Goal: Task Accomplishment & Management: Complete application form

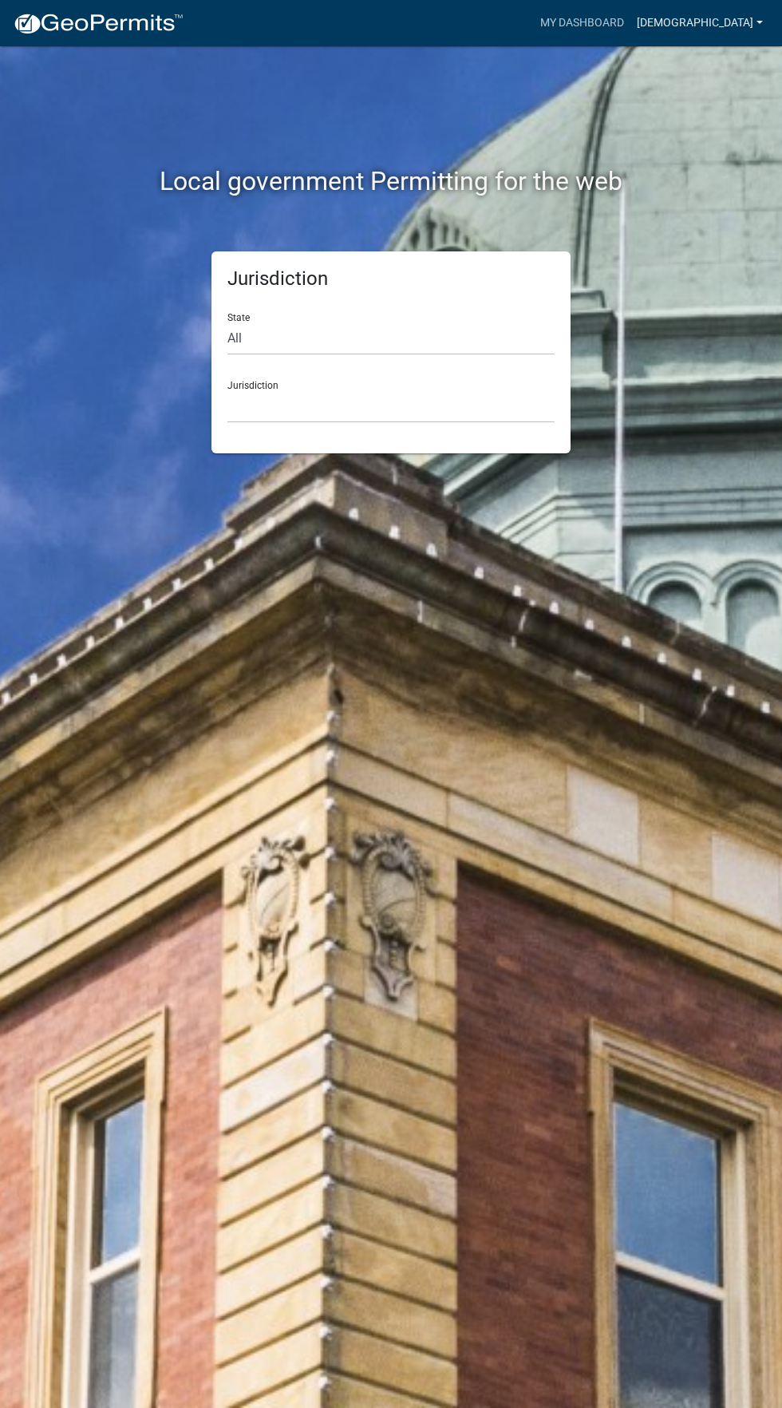
click at [739, 24] on link "[DEMOGRAPHIC_DATA]" at bounding box center [700, 23] width 139 height 30
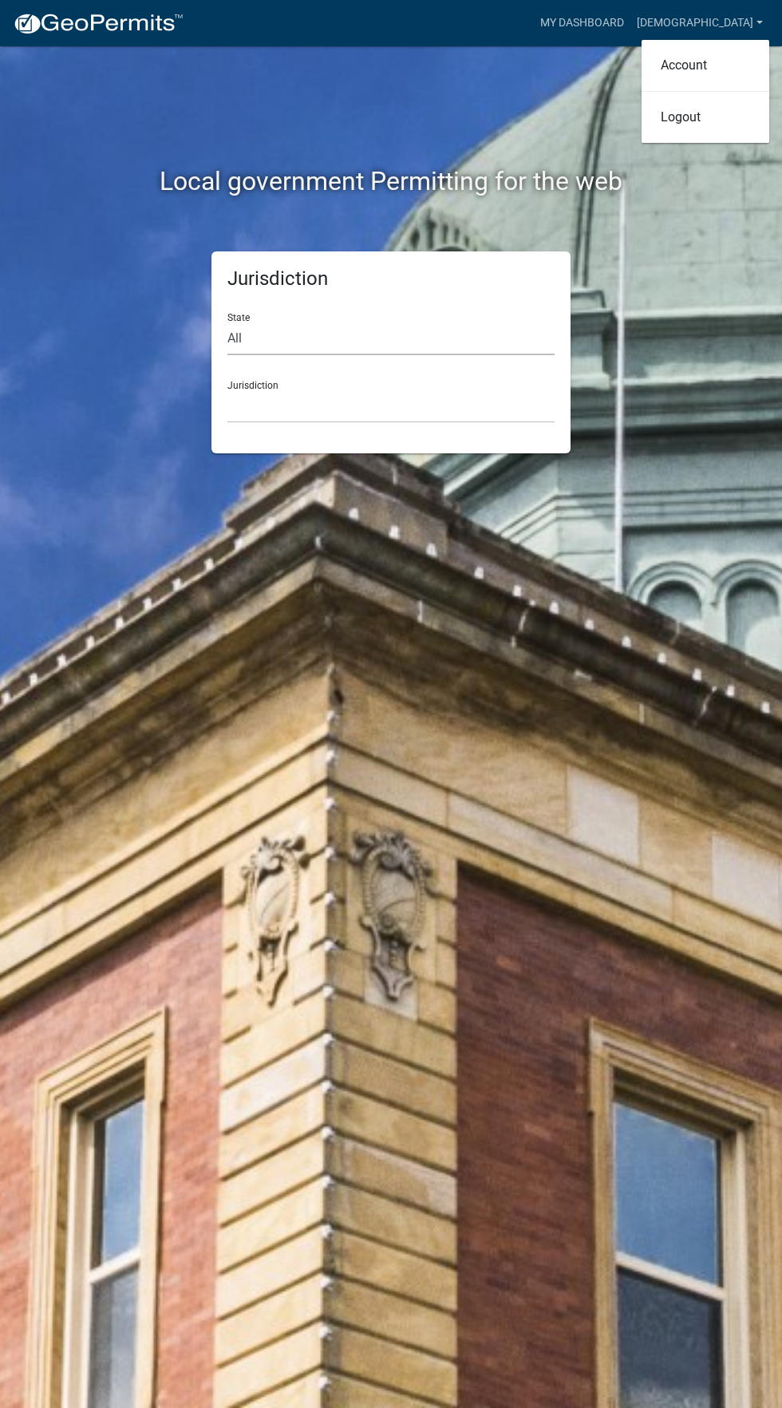
click at [409, 339] on select "All [US_STATE] [US_STATE] [US_STATE] [US_STATE] [US_STATE] [US_STATE] [US_STATE…" at bounding box center [391, 339] width 327 height 33
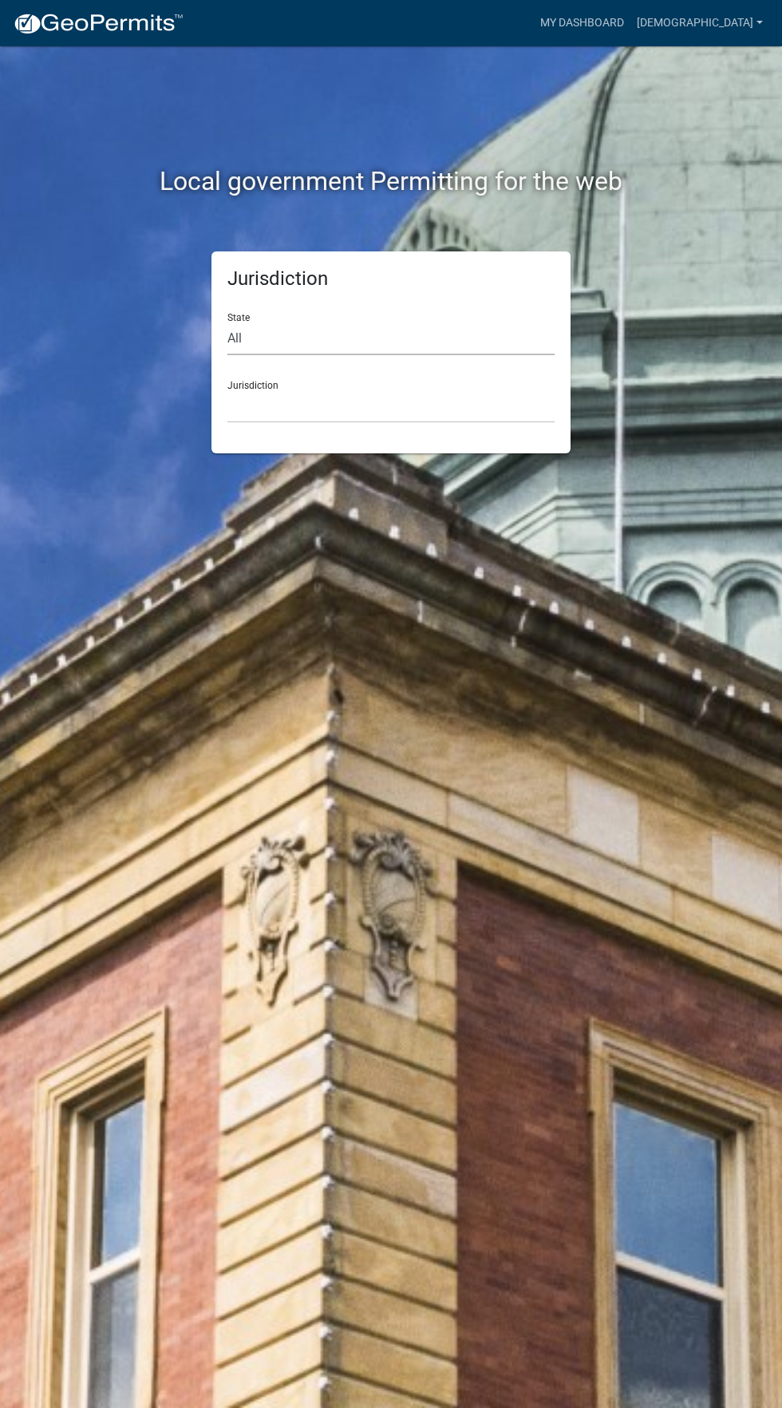
click at [259, 337] on select "All [US_STATE] [US_STATE] [US_STATE] [US_STATE] [US_STATE] [US_STATE] [US_STATE…" at bounding box center [391, 339] width 327 height 33
select select "[US_STATE]"
click at [228, 323] on select "All [US_STATE] [US_STATE] [US_STATE] [US_STATE] [US_STATE] [US_STATE] [US_STATE…" at bounding box center [391, 339] width 327 height 33
click at [437, 397] on select "Abbeville County, South Carolina Jasper County, South Carolina" at bounding box center [391, 406] width 327 height 33
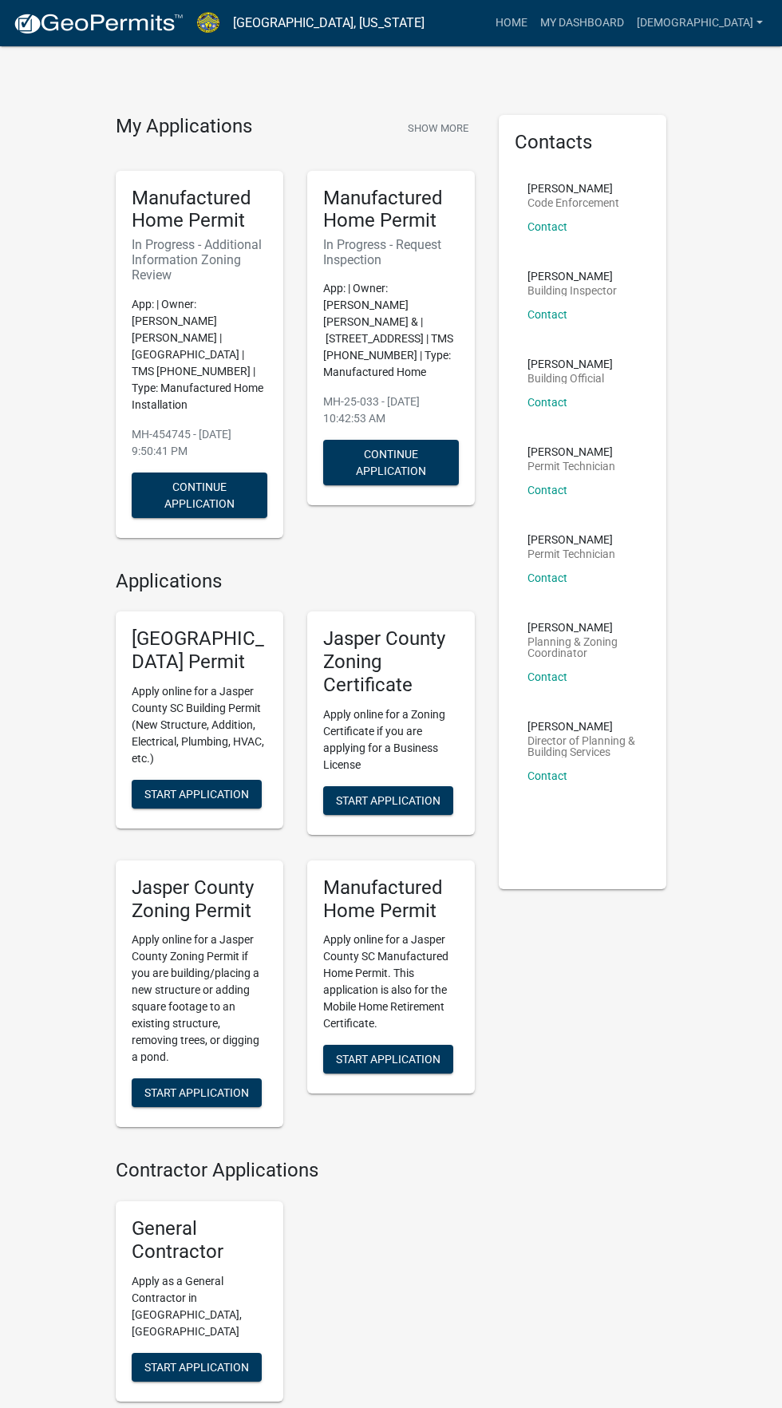
click at [190, 353] on p "App: | Owner: AGUILAR JESUS AVILA | 1150 PRESCHOOL RD | TMS 046-00-05-140 | Typ…" at bounding box center [200, 354] width 136 height 117
click at [188, 479] on button "Continue Application" at bounding box center [200, 496] width 136 height 46
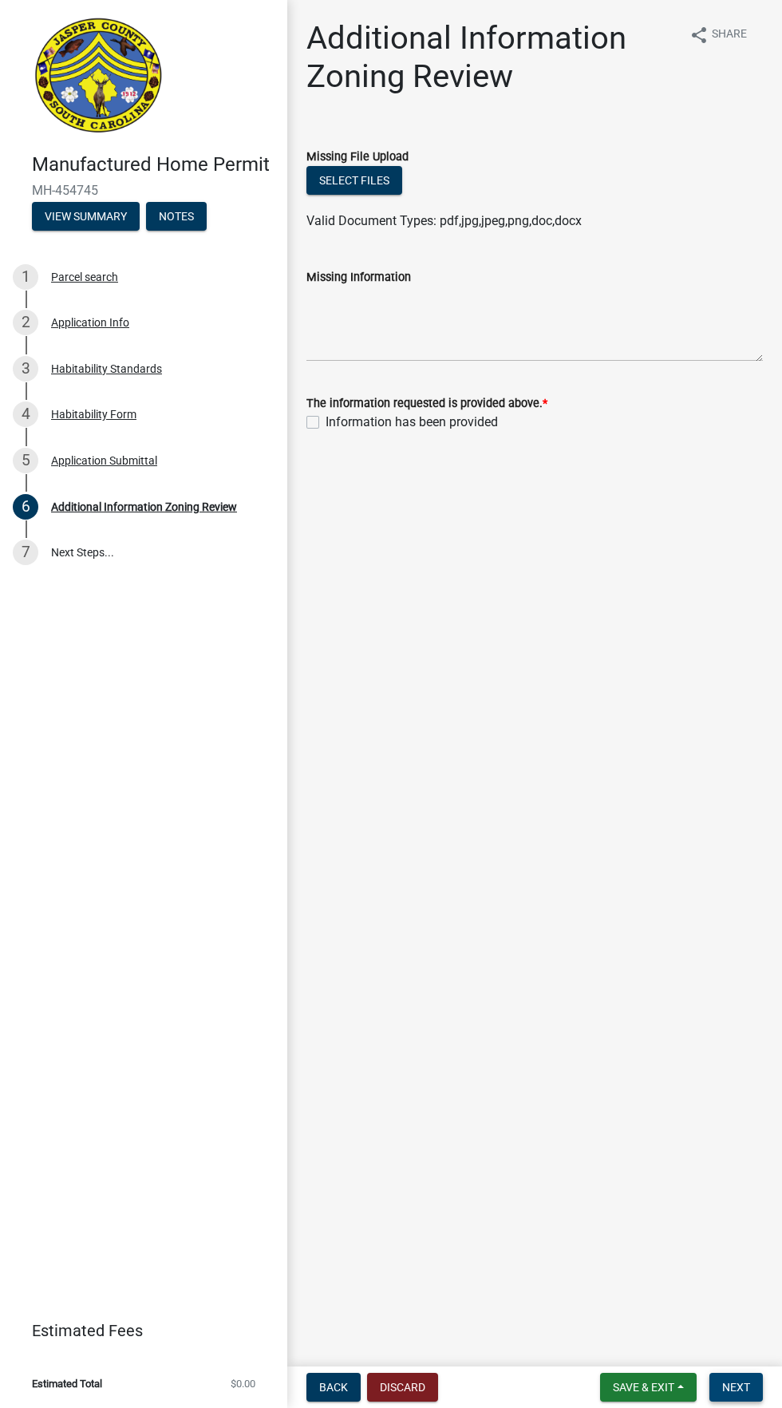
click at [739, 1391] on span "Next" at bounding box center [737, 1387] width 28 height 13
click at [341, 416] on label "Information has been provided" at bounding box center [412, 422] width 172 height 19
click at [336, 416] on input "Information has been provided" at bounding box center [331, 418] width 10 height 10
checkbox input "true"
click at [745, 1385] on span "Next" at bounding box center [737, 1387] width 28 height 13
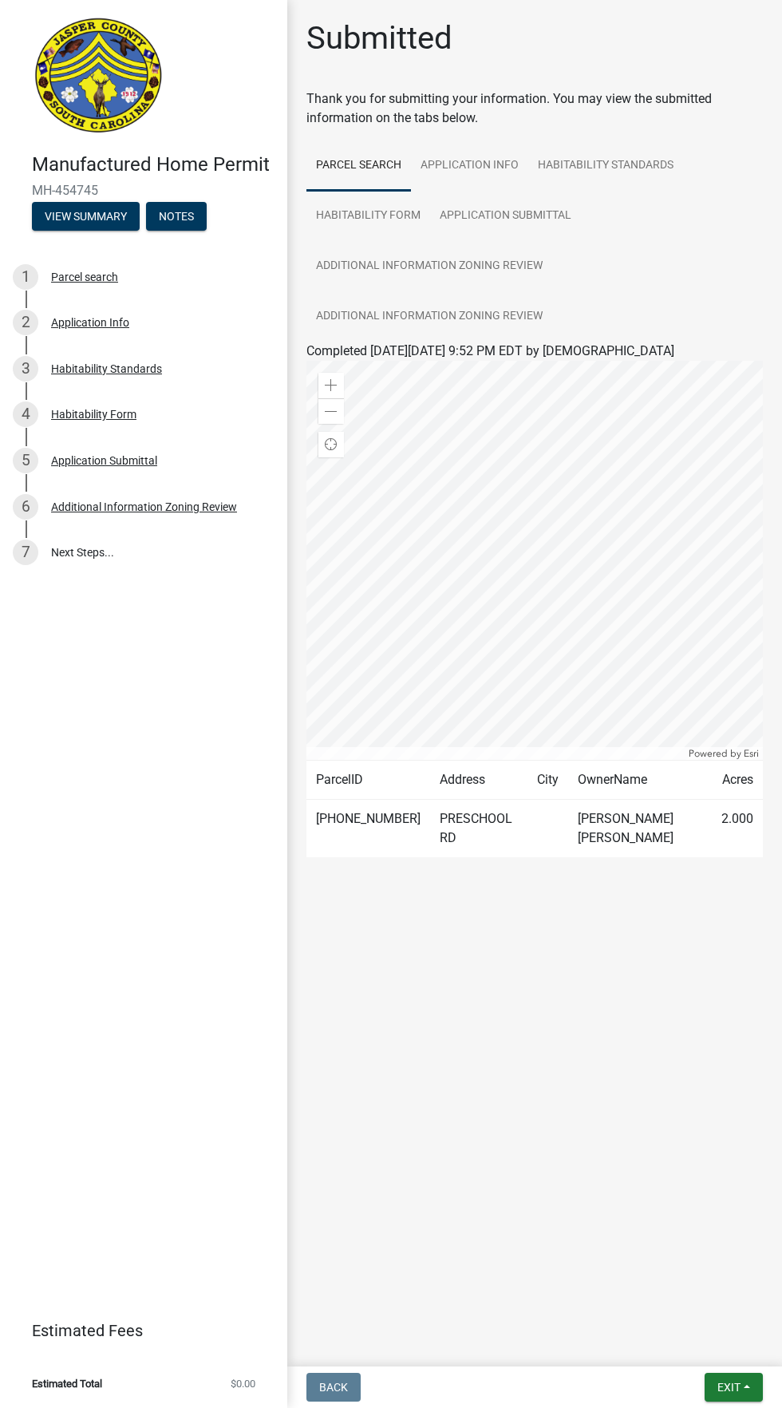
click at [677, 828] on td "AGUILAR JESUS AVILA" at bounding box center [640, 829] width 144 height 58
click at [86, 553] on link "7 Next Steps..." at bounding box center [143, 552] width 287 height 46
